Goal: Information Seeking & Learning: Find specific fact

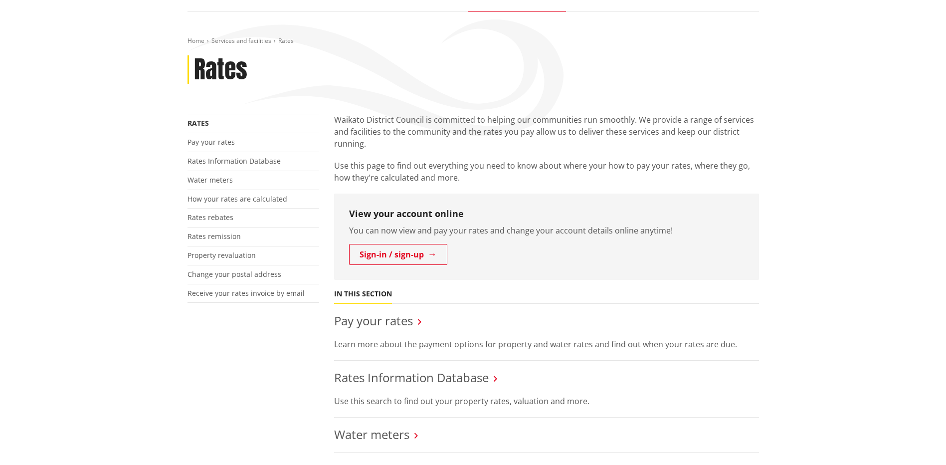
scroll to position [150, 0]
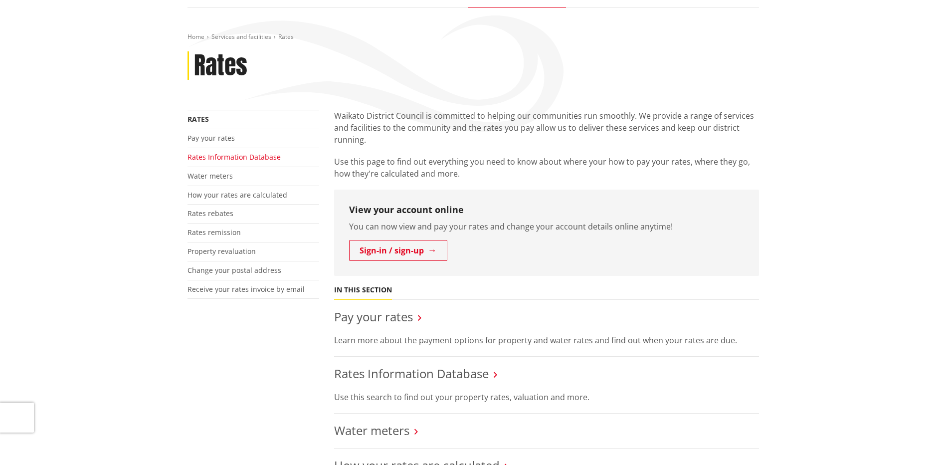
click at [232, 152] on link "Rates Information Database" at bounding box center [234, 156] width 93 height 9
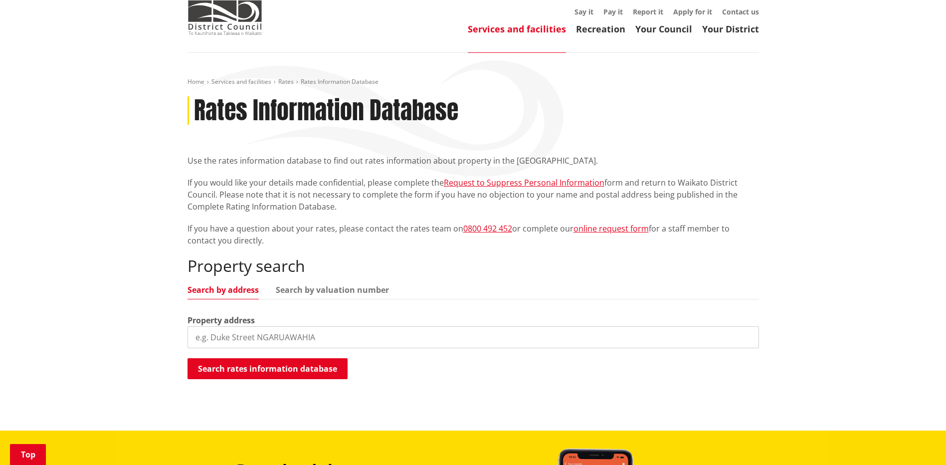
scroll to position [200, 0]
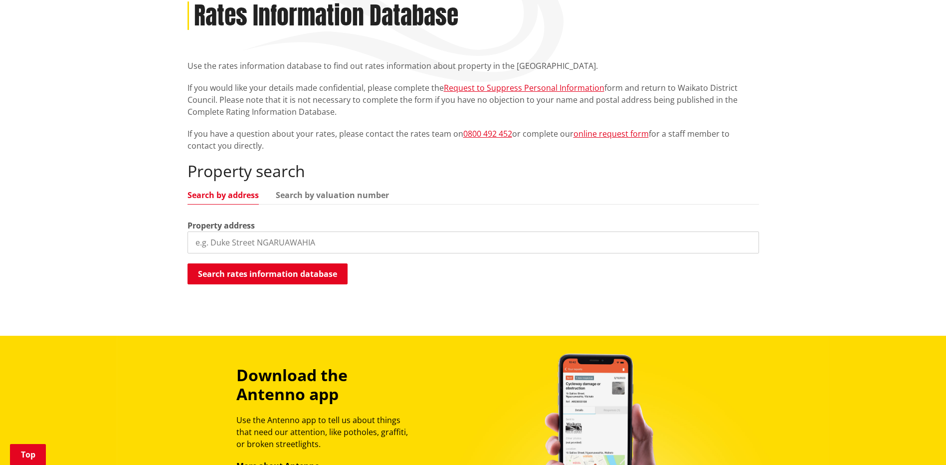
click at [285, 231] on input "search" at bounding box center [474, 242] width 572 height 22
type input "1 Tawa Street, Taupo"
click at [290, 263] on button "Search rates information database" at bounding box center [268, 273] width 160 height 21
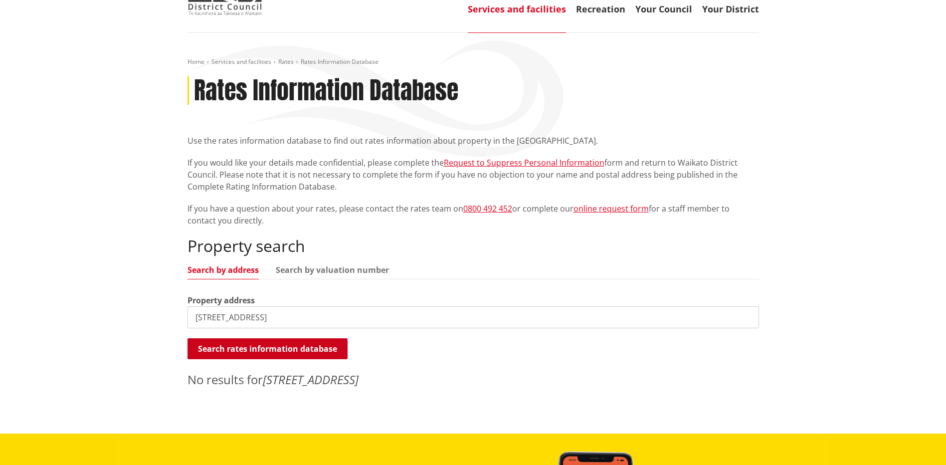
scroll to position [0, 0]
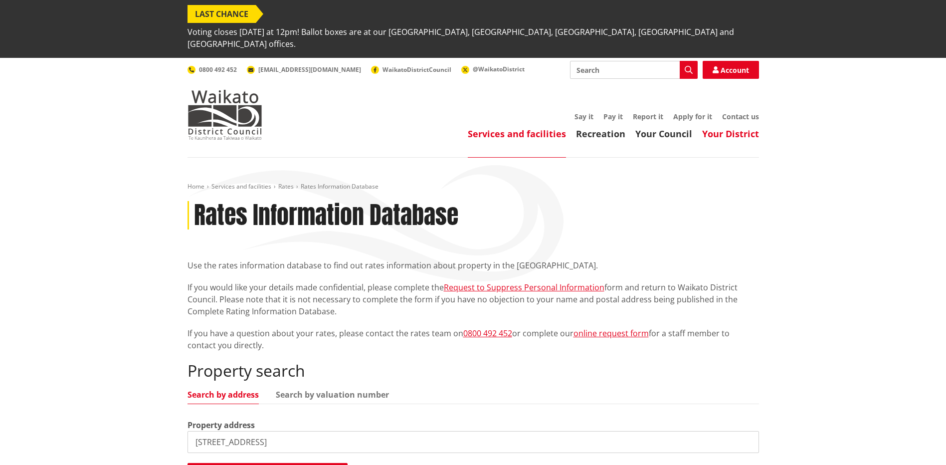
click at [723, 128] on link "Your District" at bounding box center [730, 134] width 57 height 12
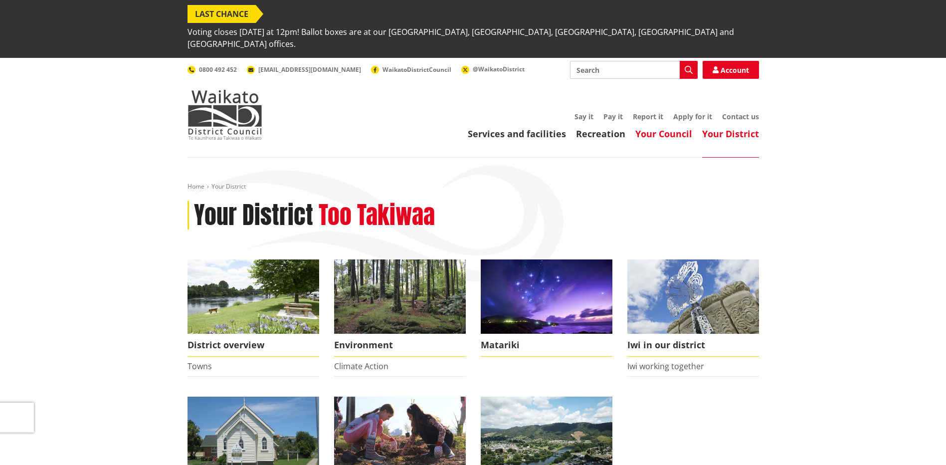
click at [659, 128] on link "Your Council" at bounding box center [664, 134] width 57 height 12
